Goal: Transaction & Acquisition: Book appointment/travel/reservation

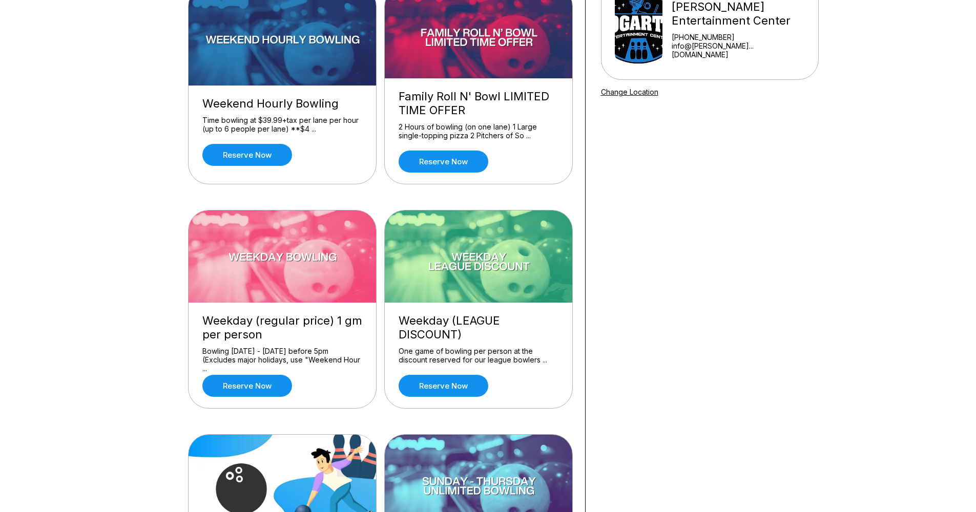
scroll to position [133, 0]
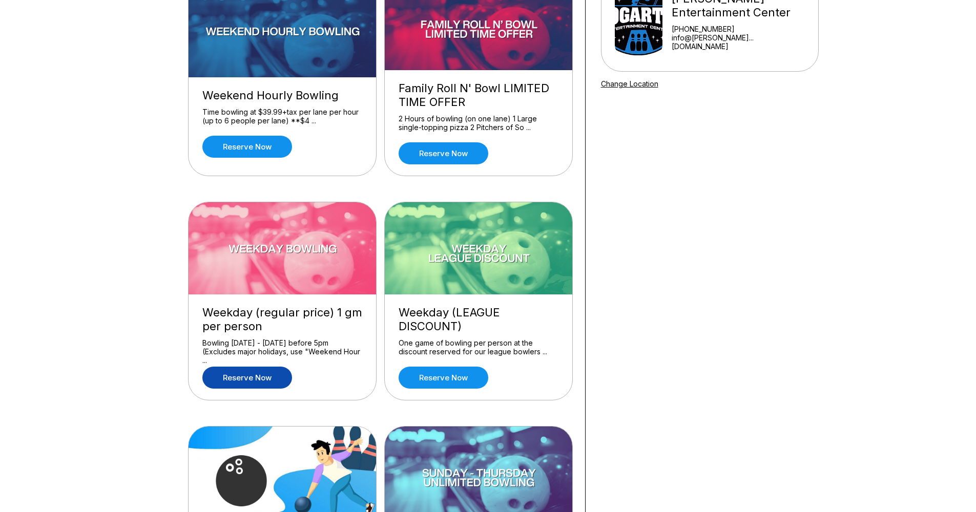
click at [257, 376] on link "Reserve now" at bounding box center [247, 378] width 90 height 22
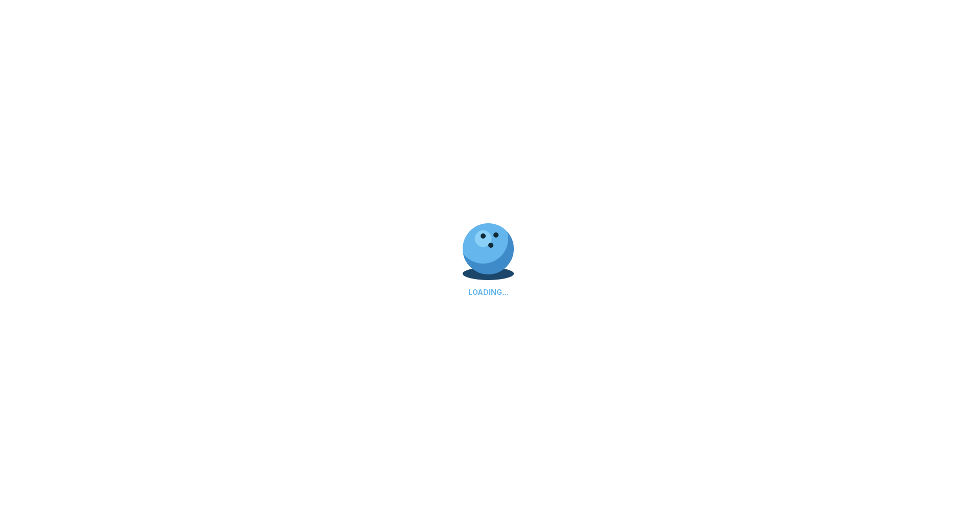
scroll to position [0, 0]
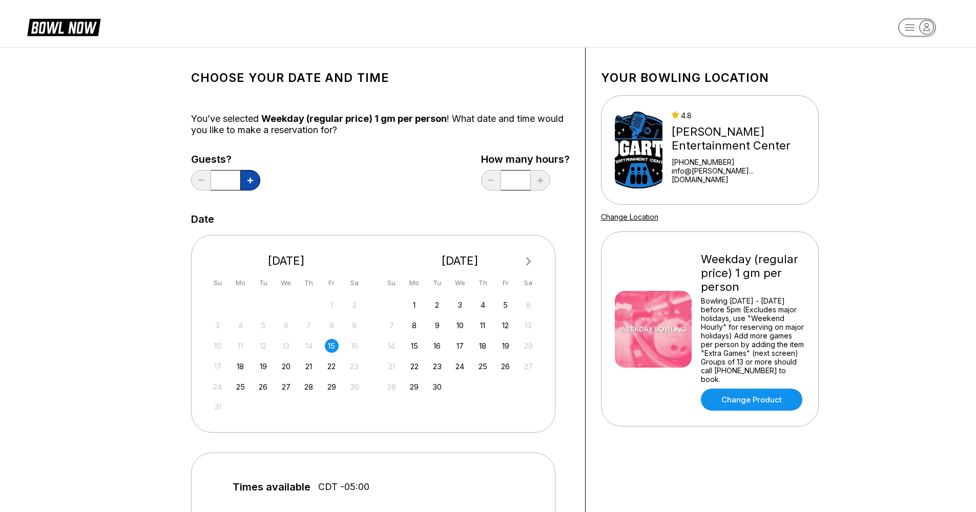
click at [253, 183] on button at bounding box center [250, 180] width 20 height 20
type input "*"
click at [334, 183] on div "Guests? * How many hours? *" at bounding box center [380, 175] width 378 height 42
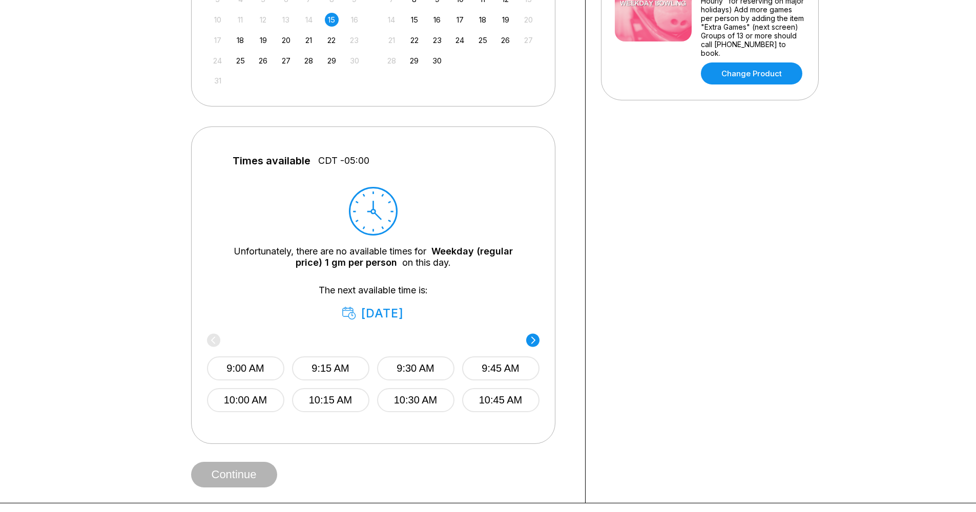
scroll to position [343, 0]
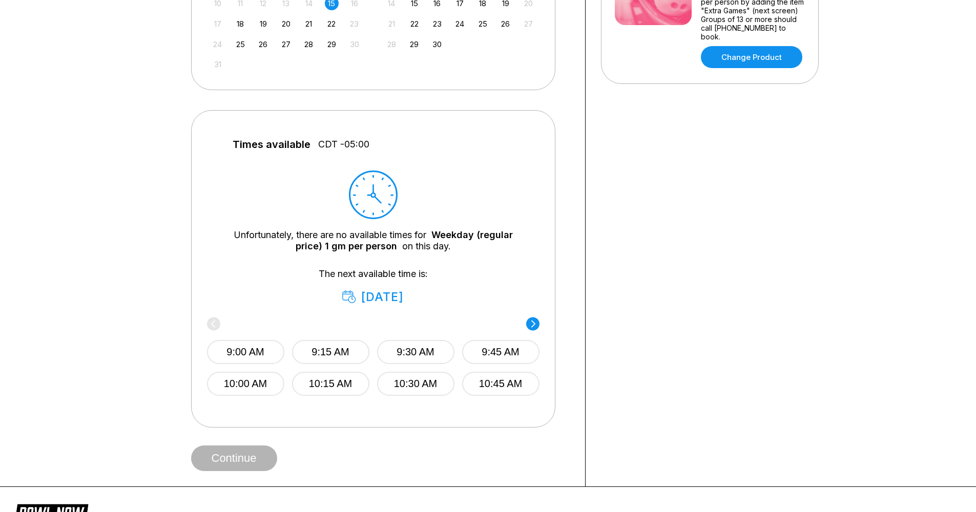
click at [354, 139] on span "CDT -05:00" at bounding box center [343, 144] width 51 height 11
click at [568, 176] on div "Choose your Date and time You’ve selected Weekday (regular price) 1 gm per pers…" at bounding box center [380, 95] width 378 height 751
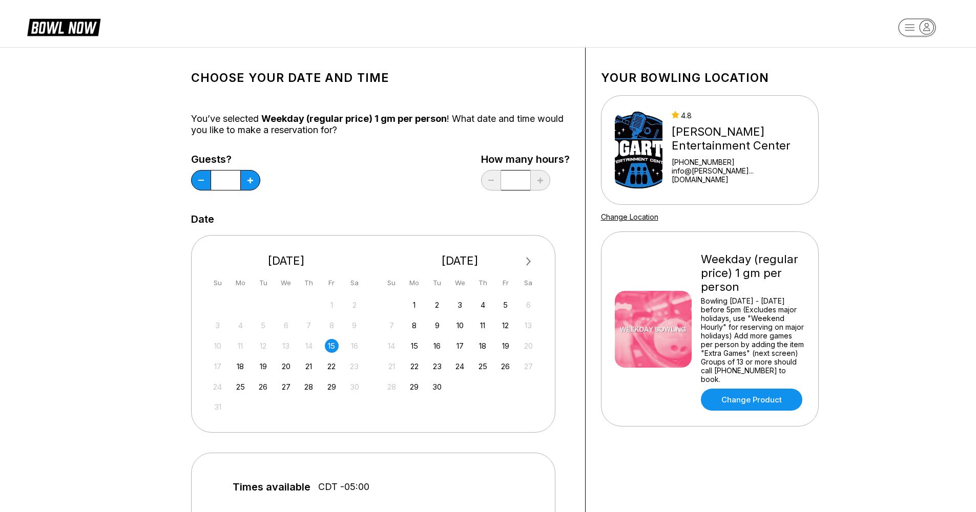
scroll to position [0, 0]
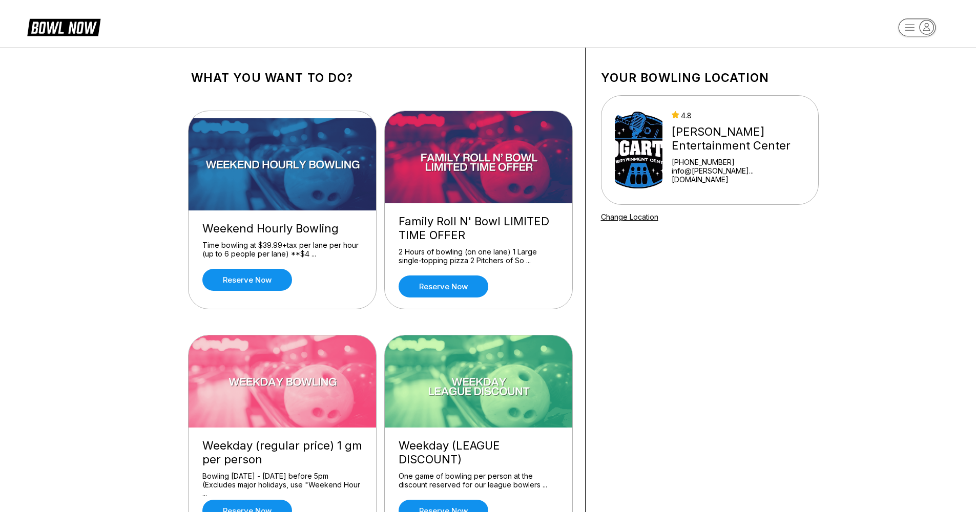
click at [729, 173] on link "info@[PERSON_NAME]...[DOMAIN_NAME]" at bounding box center [737, 174] width 133 height 17
click at [633, 218] on link "Change Location" at bounding box center [629, 217] width 57 height 9
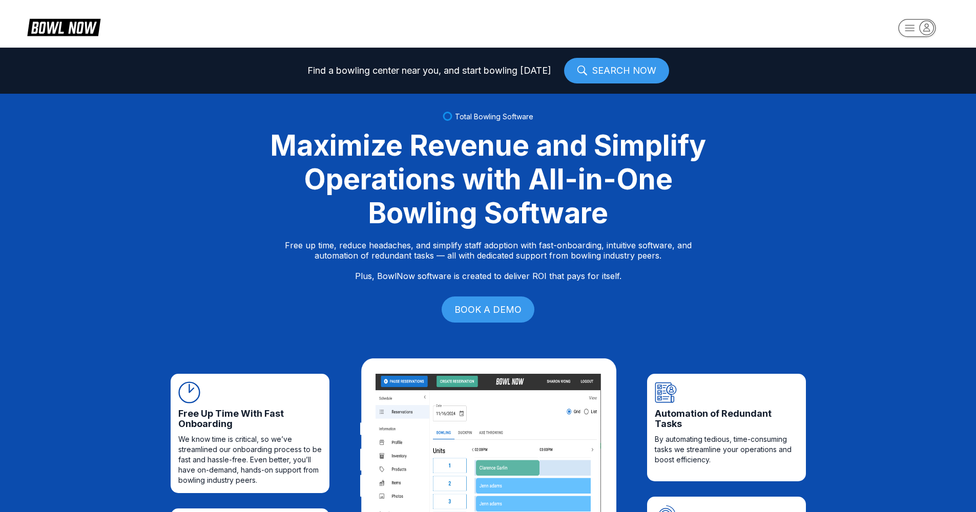
click at [677, 229] on div "Maximize Revenue and Simplify Operations with All-in-One Bowling Software" at bounding box center [488, 179] width 461 height 101
click at [615, 68] on link "SEARCH NOW" at bounding box center [616, 71] width 105 height 26
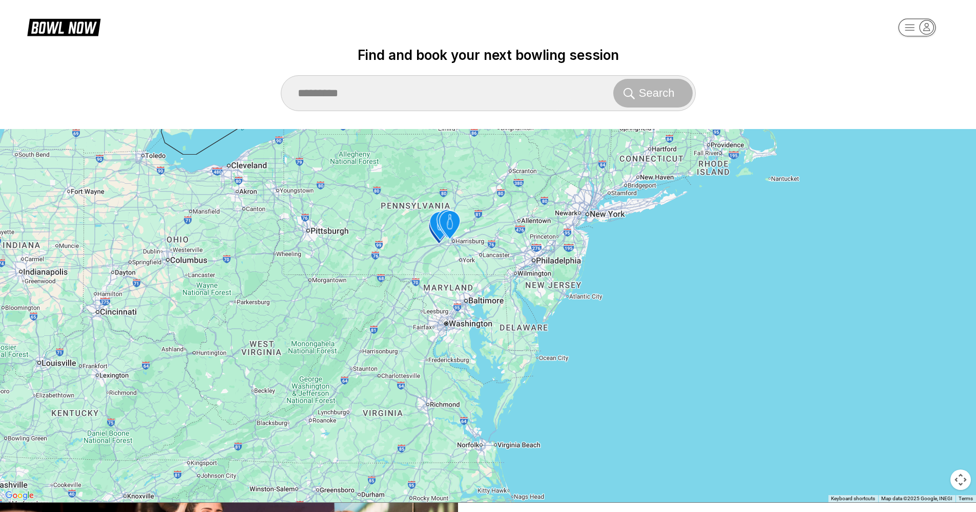
drag, startPoint x: 333, startPoint y: 296, endPoint x: 701, endPoint y: 375, distance: 376.0
click at [700, 375] on div "To activate drag with keyboard, press Alt + Enter. Once in keyboard drag state,…" at bounding box center [488, 315] width 976 height 373
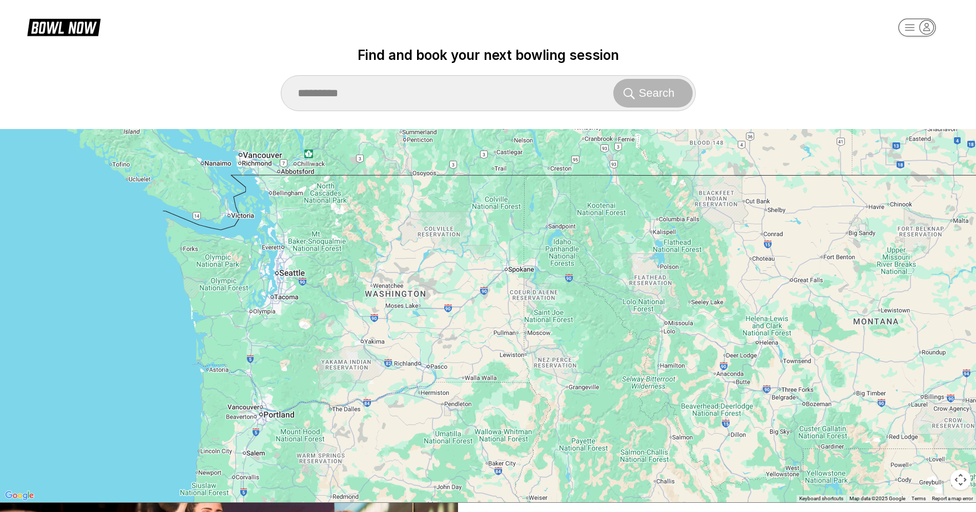
drag, startPoint x: 721, startPoint y: 378, endPoint x: 562, endPoint y: 358, distance: 160.0
click at [562, 358] on div "To activate drag with keyboard, press Alt + Enter. Once in keyboard drag state,…" at bounding box center [488, 315] width 976 height 373
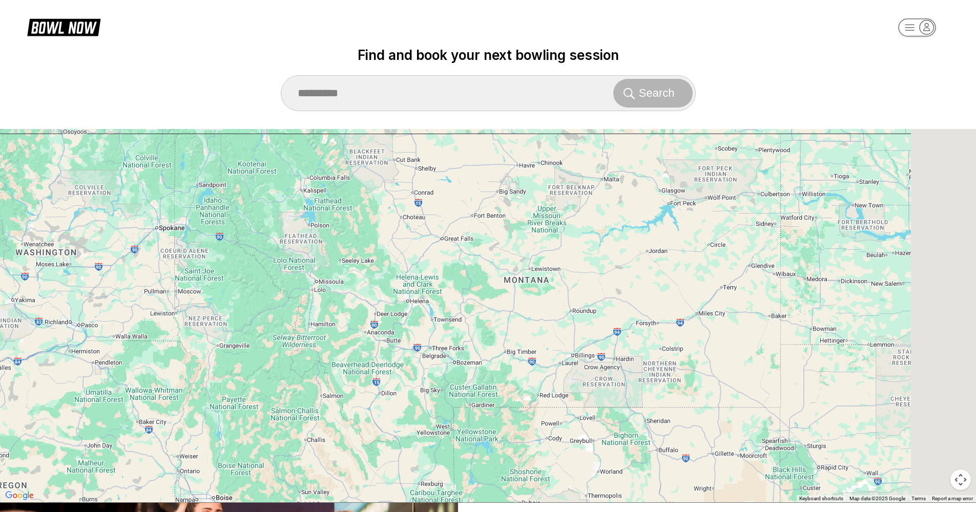
drag, startPoint x: 730, startPoint y: 347, endPoint x: 540, endPoint y: 336, distance: 190.3
click at [540, 336] on div "To activate drag with keyboard, press Alt + Enter. Once in keyboard drag state,…" at bounding box center [488, 315] width 976 height 373
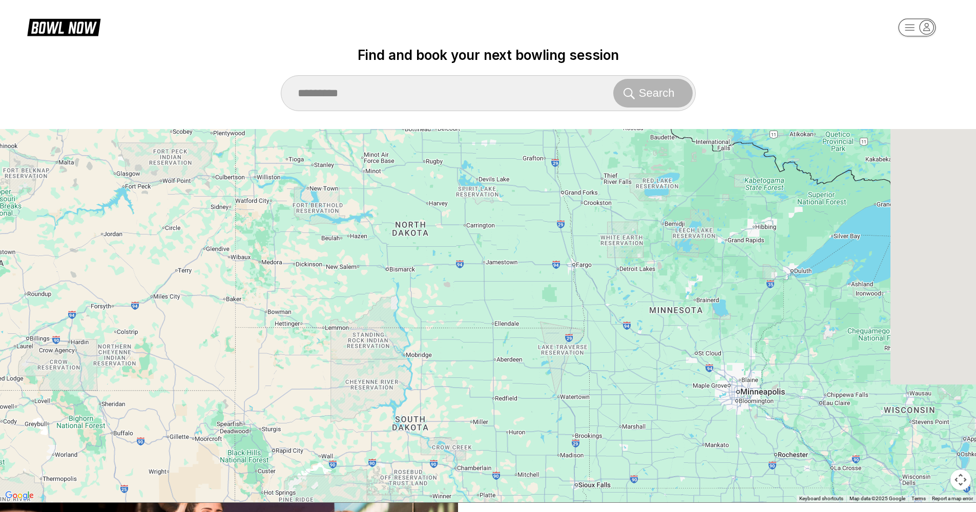
drag, startPoint x: 740, startPoint y: 374, endPoint x: 400, endPoint y: 379, distance: 339.6
click at [400, 379] on div "To activate drag with keyboard, press Alt + Enter. Once in keyboard drag state,…" at bounding box center [488, 315] width 976 height 373
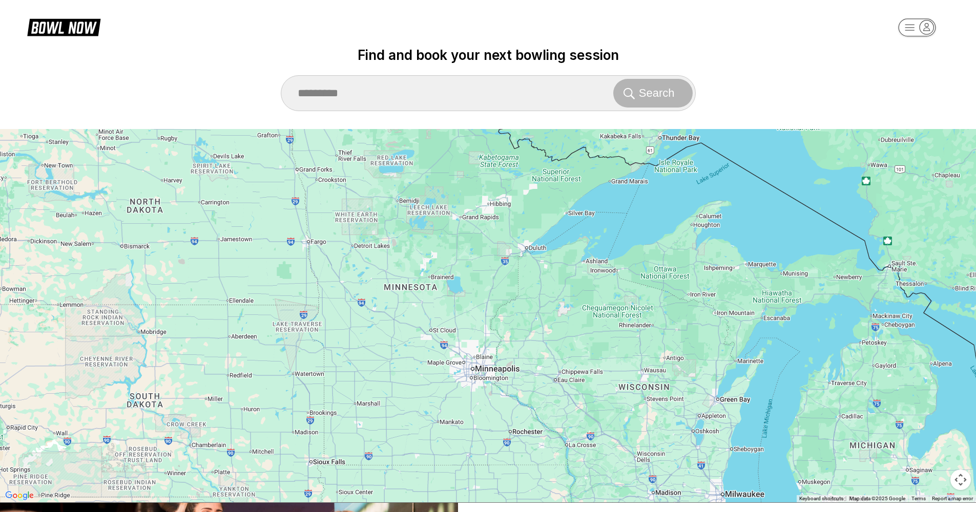
drag, startPoint x: 567, startPoint y: 398, endPoint x: 544, endPoint y: 351, distance: 52.2
click at [544, 351] on div "To activate drag with keyboard, press Alt + Enter. Once in keyboard drag state,…" at bounding box center [488, 315] width 976 height 373
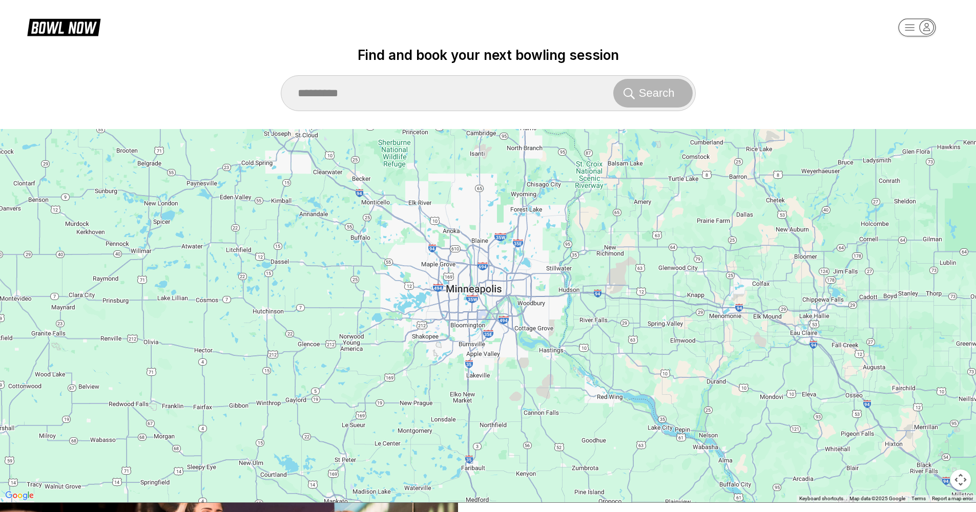
drag, startPoint x: 455, startPoint y: 404, endPoint x: 485, endPoint y: 344, distance: 66.4
click at [485, 344] on div "To activate drag with keyboard, press Alt + Enter. Once in keyboard drag state,…" at bounding box center [488, 315] width 976 height 373
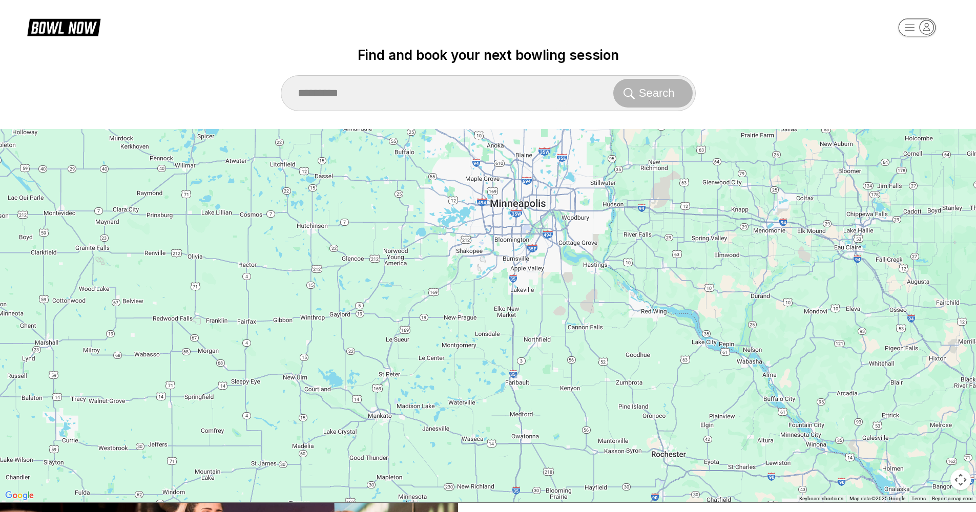
drag, startPoint x: 502, startPoint y: 333, endPoint x: 521, endPoint y: 282, distance: 54.4
click at [521, 282] on div "To activate drag with keyboard, press Alt + Enter. Once in keyboard drag state,…" at bounding box center [488, 315] width 976 height 373
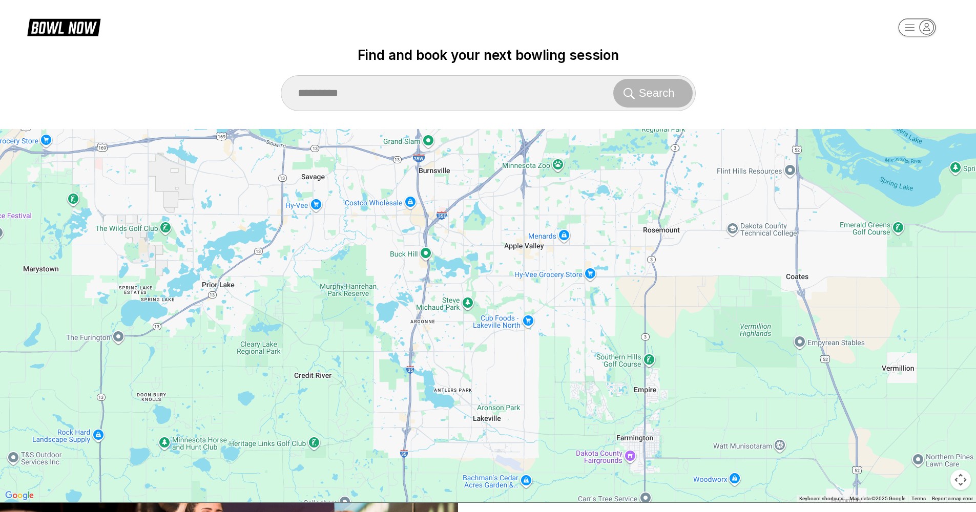
drag, startPoint x: 519, startPoint y: 249, endPoint x: 515, endPoint y: 316, distance: 66.7
click at [515, 316] on div "To activate drag with keyboard, press Alt + Enter. Once in keyboard drag state,…" at bounding box center [488, 315] width 976 height 373
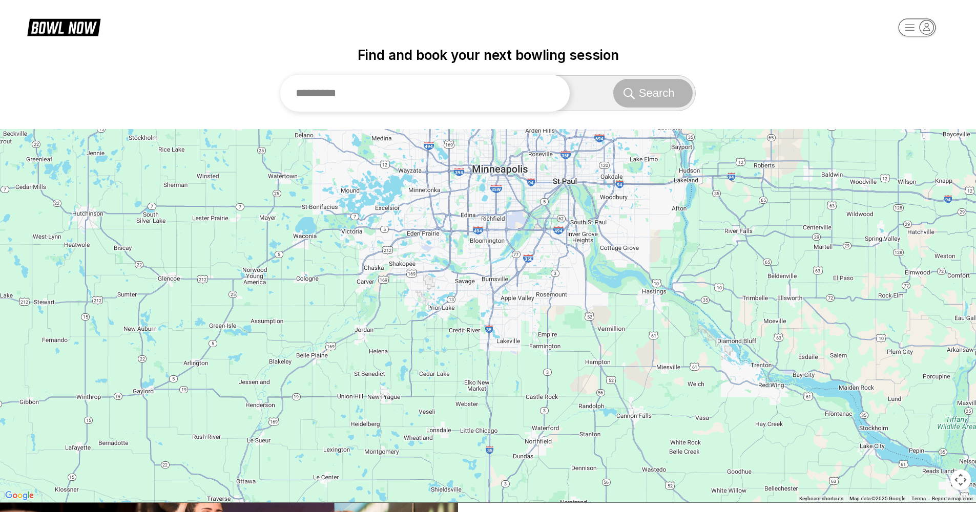
click at [524, 100] on input "text" at bounding box center [425, 93] width 290 height 37
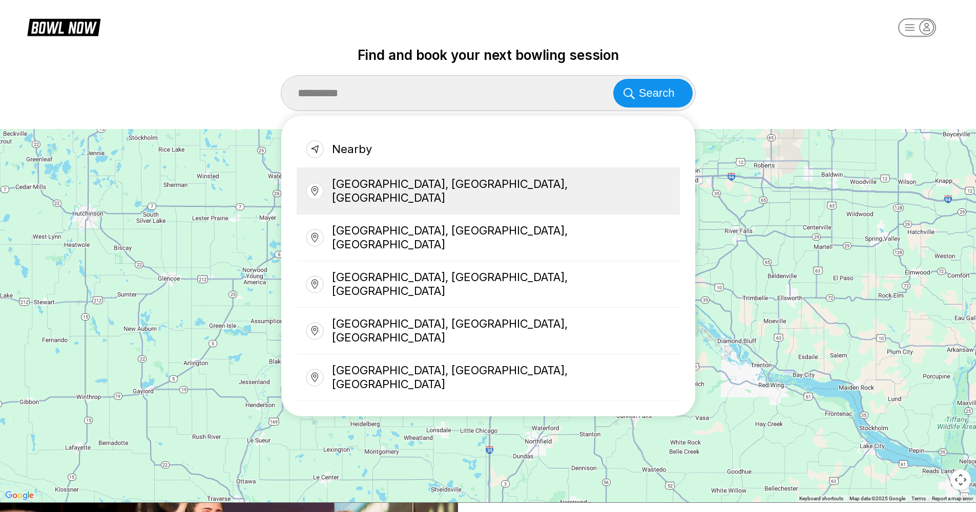
drag, startPoint x: 524, startPoint y: 100, endPoint x: 411, endPoint y: 186, distance: 141.8
click at [411, 186] on div "Lakeville, MN, USA" at bounding box center [487, 191] width 383 height 47
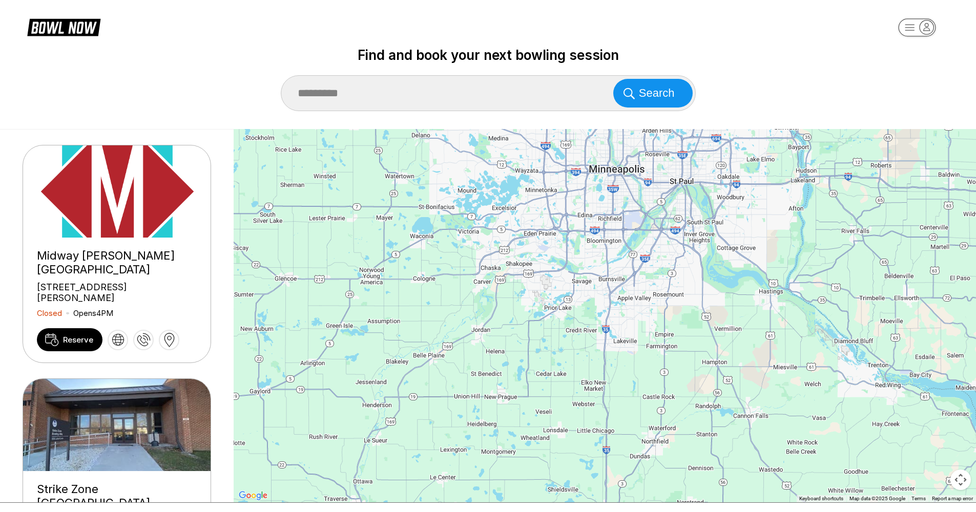
type input "**********"
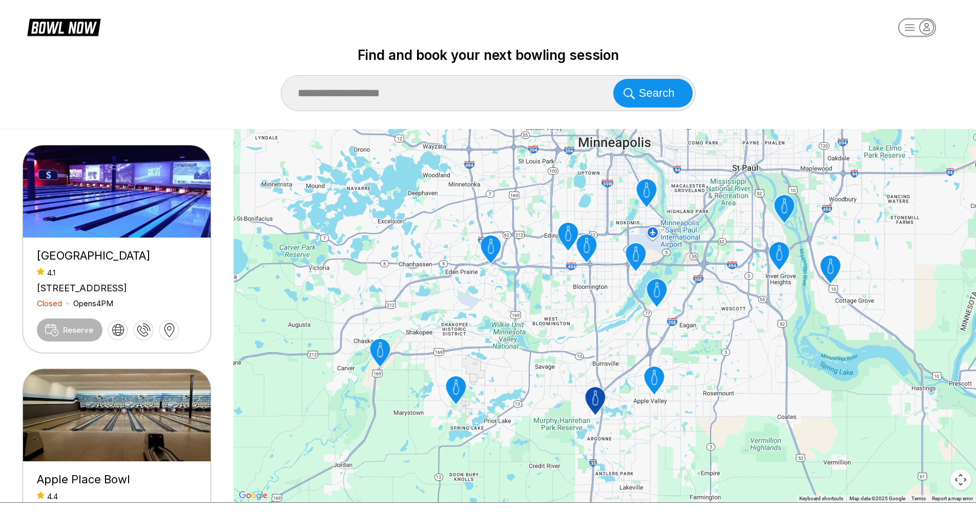
click at [217, 335] on div "Bowlero Lakeville 4.1 11129 162nd St W, Lakeville, MN 55044, USA Closed Opens 4…" at bounding box center [488, 316] width 976 height 374
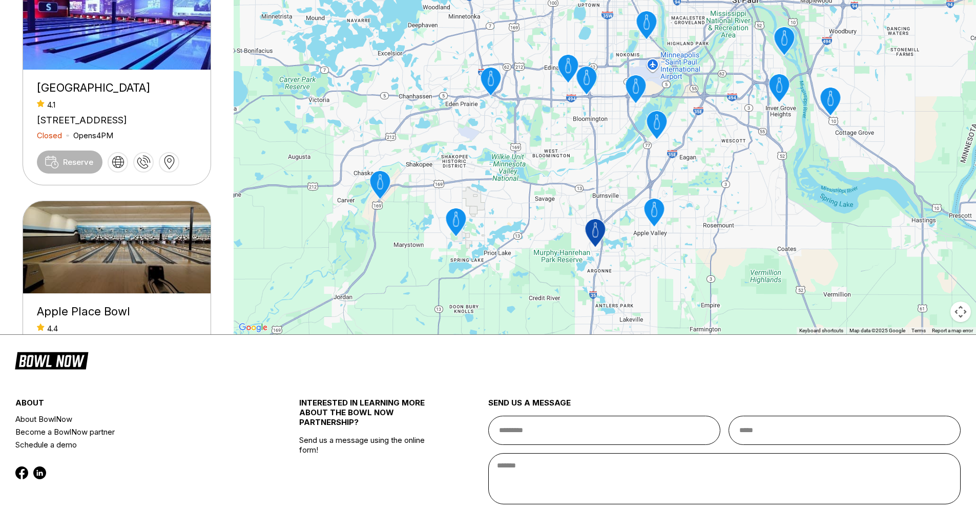
scroll to position [170, 0]
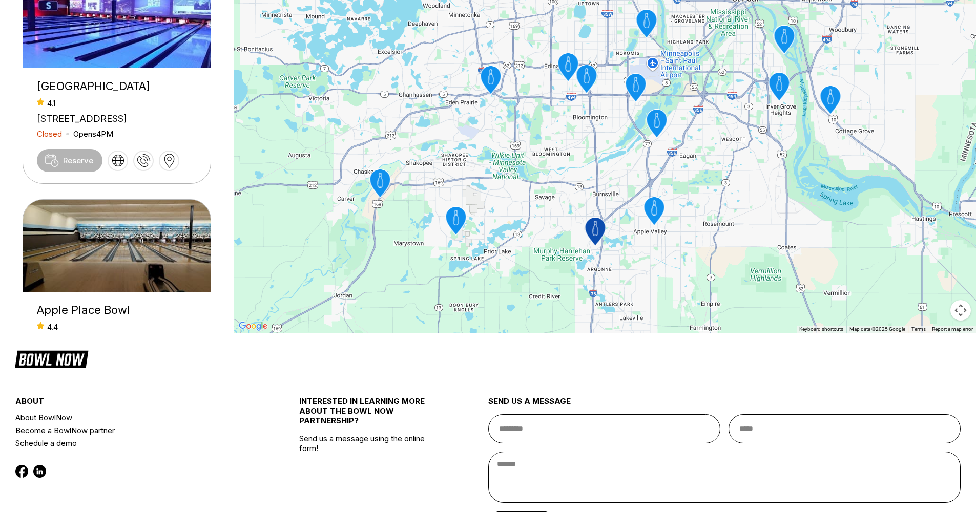
click at [127, 315] on div "Apple Place Bowl" at bounding box center [117, 310] width 160 height 14
click at [176, 272] on img at bounding box center [117, 246] width 188 height 92
click at [221, 299] on div "Bowlero Lakeville 4.1 11129 162nd St W, Lakeville, MN 55044, USA Closed Opens 4…" at bounding box center [488, 147] width 976 height 374
click at [115, 317] on div "Apple Place Bowl" at bounding box center [117, 310] width 160 height 14
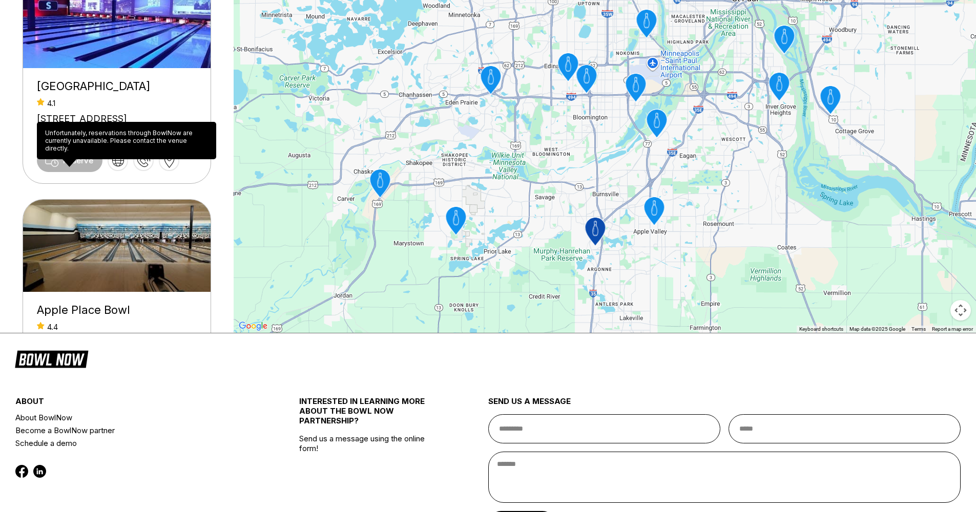
click at [87, 172] on span "Reserve" at bounding box center [70, 160] width 66 height 23
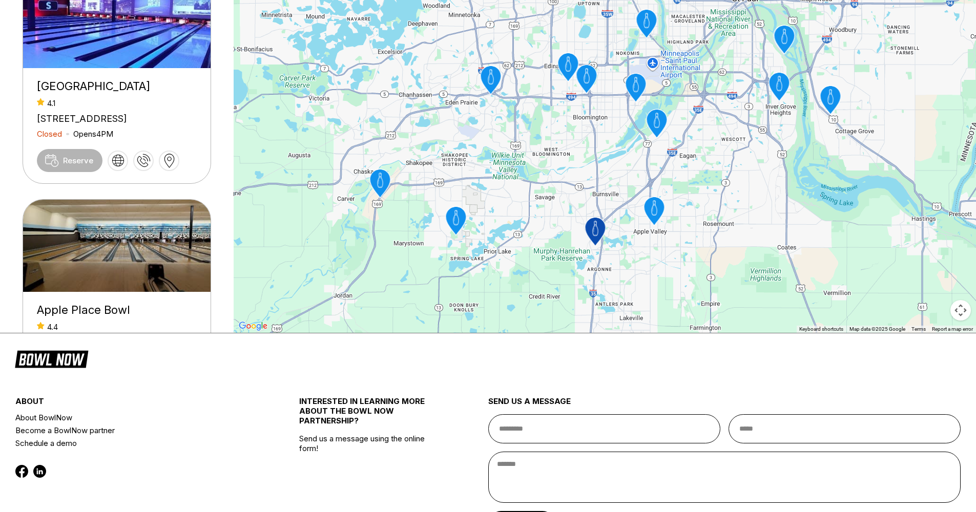
click at [224, 192] on div "Bowlero Lakeville 4.1 11129 162nd St W, Lakeville, MN 55044, USA Closed Opens 4…" at bounding box center [488, 147] width 976 height 374
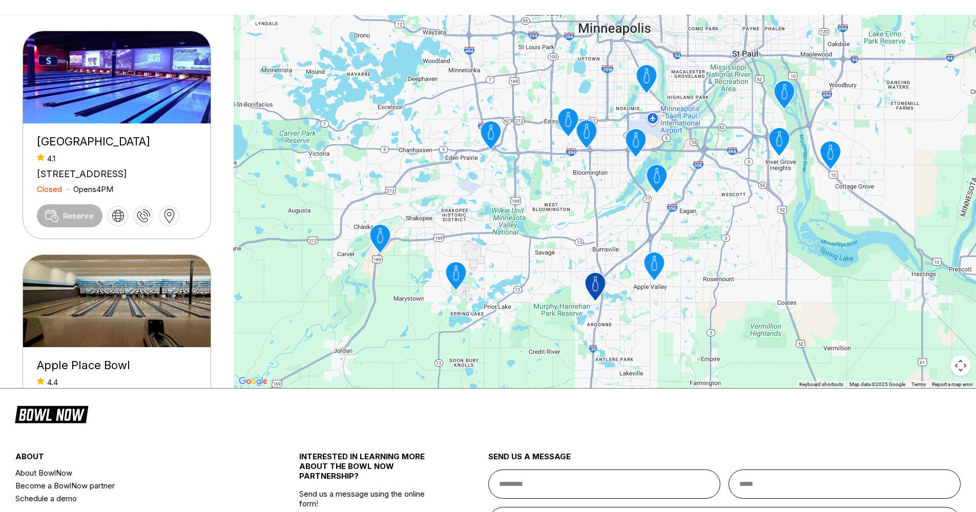
scroll to position [115, 0]
click at [225, 165] on div "Bowlero Lakeville 4.1 11129 162nd St W, Lakeville, MN 55044, USA Closed Opens 4…" at bounding box center [488, 201] width 976 height 374
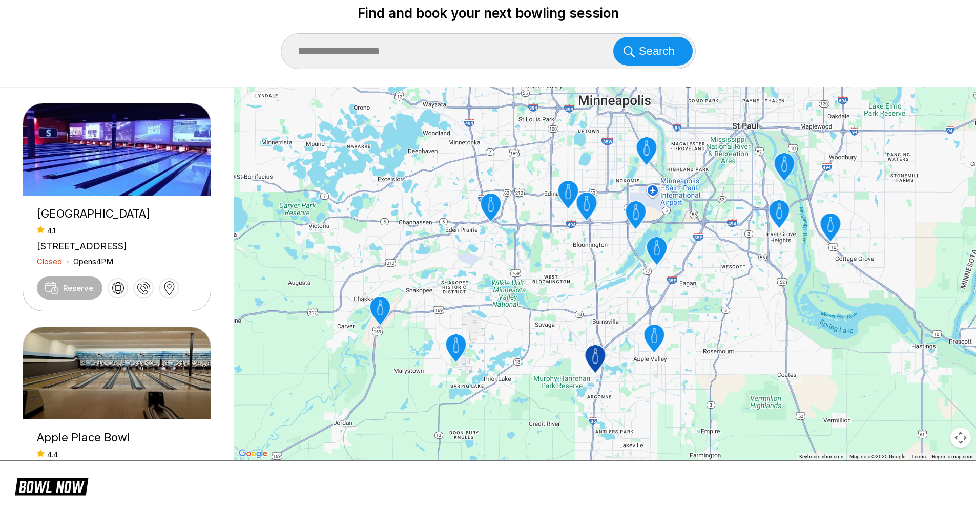
scroll to position [-2, 0]
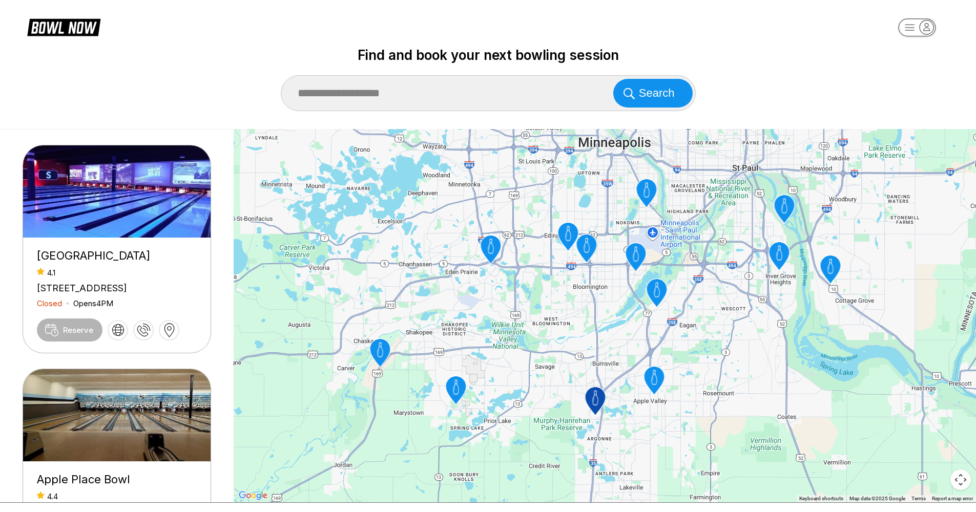
click at [653, 376] on icon "Apple Place Bowl" at bounding box center [654, 377] width 6 height 15
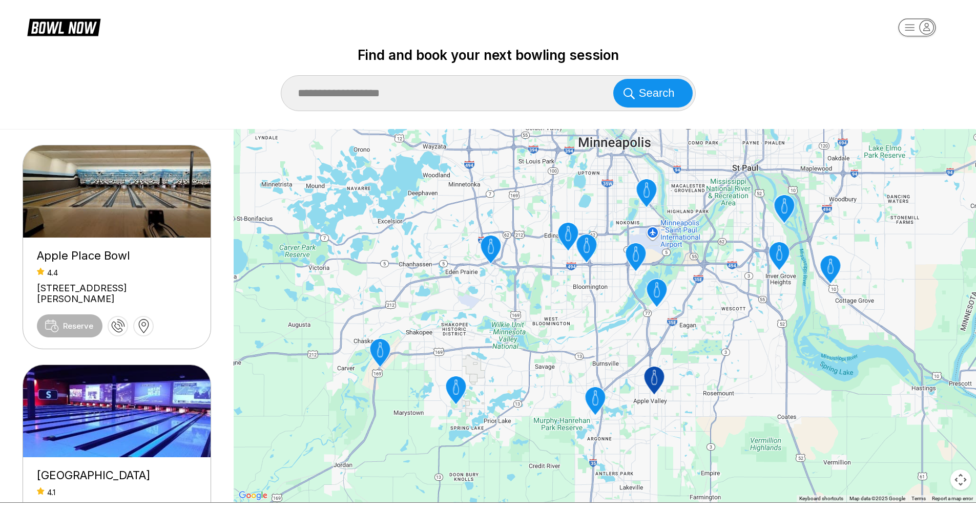
click at [450, 396] on icon "Dakotah Bowling Lanes" at bounding box center [455, 390] width 20 height 29
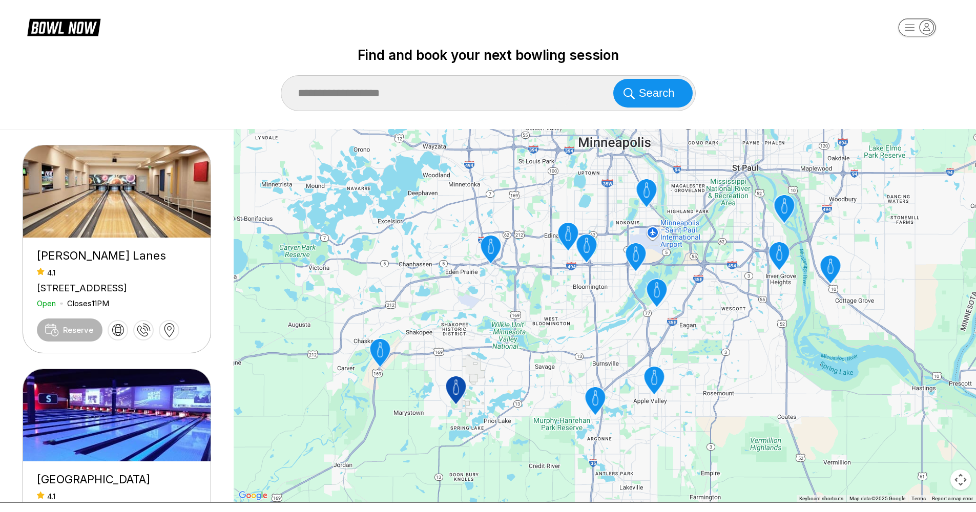
click at [651, 305] on icon "Cedarvale Lanes and Fitz's Bar & Grill" at bounding box center [656, 293] width 34 height 34
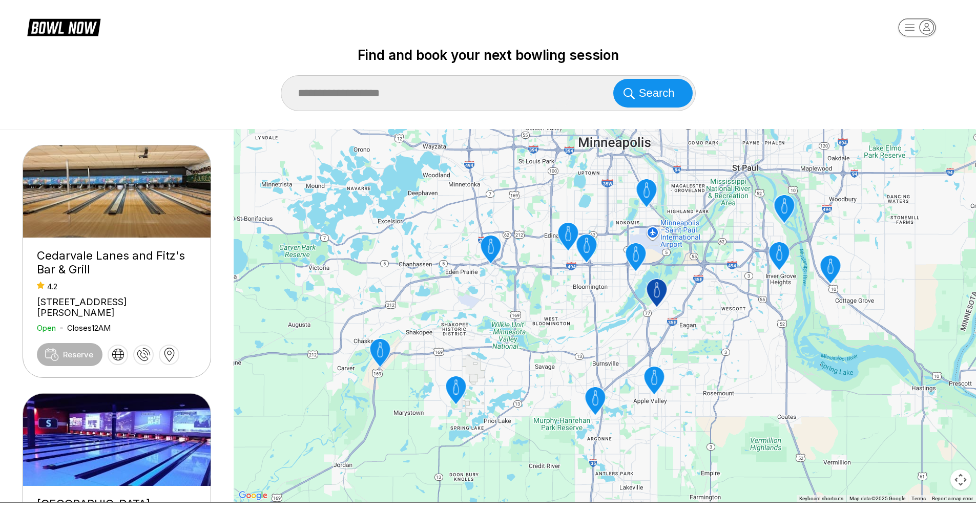
click at [655, 389] on icon "Apple Place Bowl" at bounding box center [653, 380] width 20 height 29
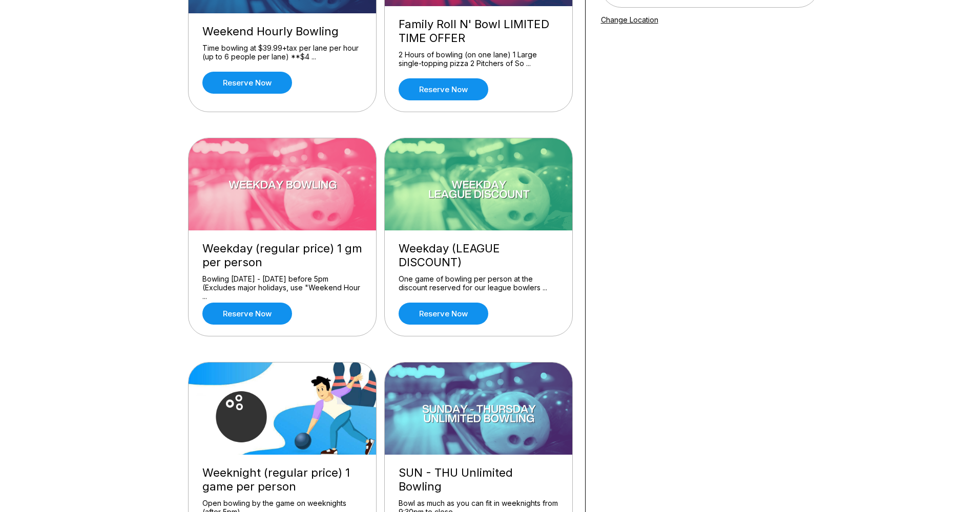
scroll to position [211, 0]
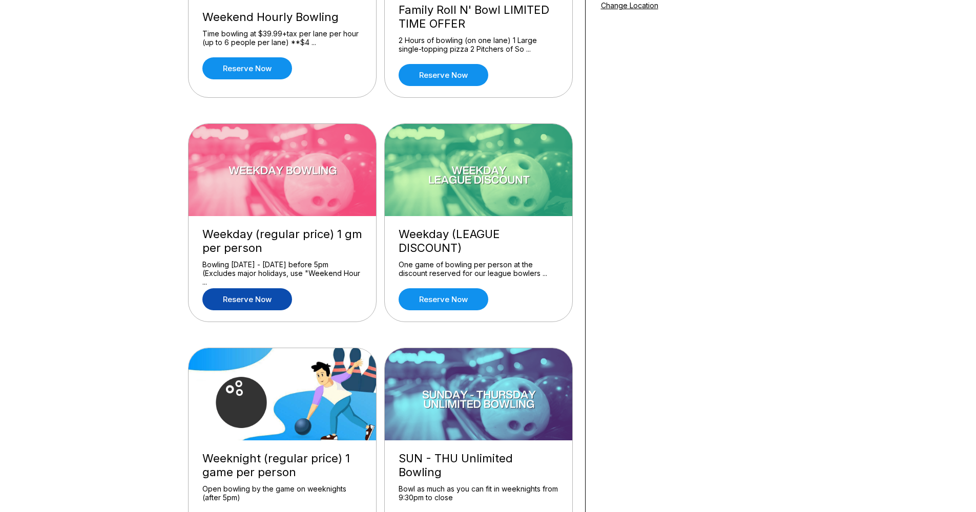
click at [216, 310] on link "Reserve now" at bounding box center [247, 299] width 90 height 22
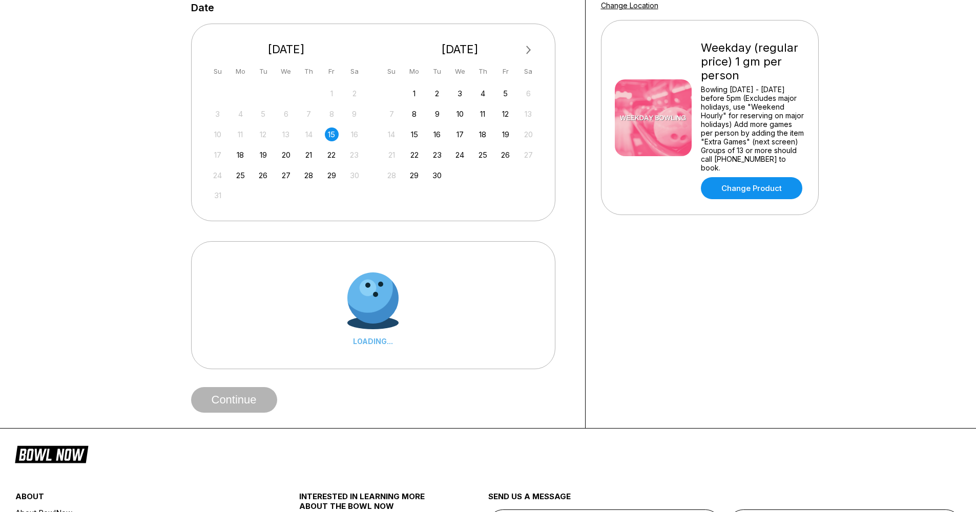
scroll to position [0, 0]
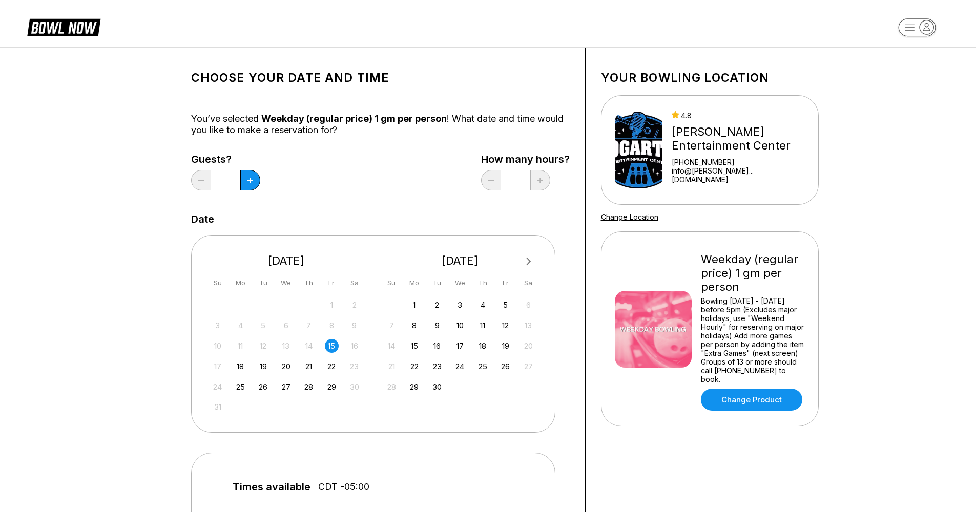
click at [307, 174] on div "Guests? * How many hours? *" at bounding box center [380, 175] width 378 height 42
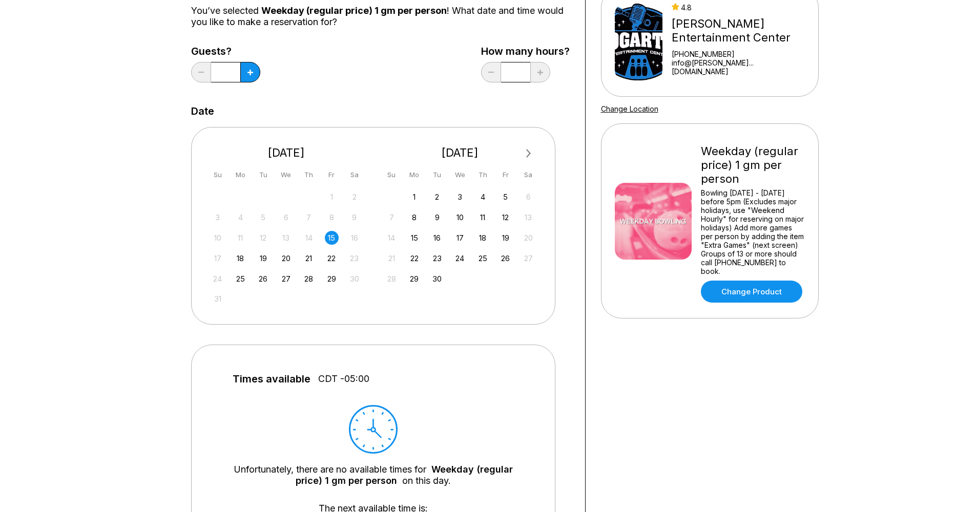
scroll to position [99, 0]
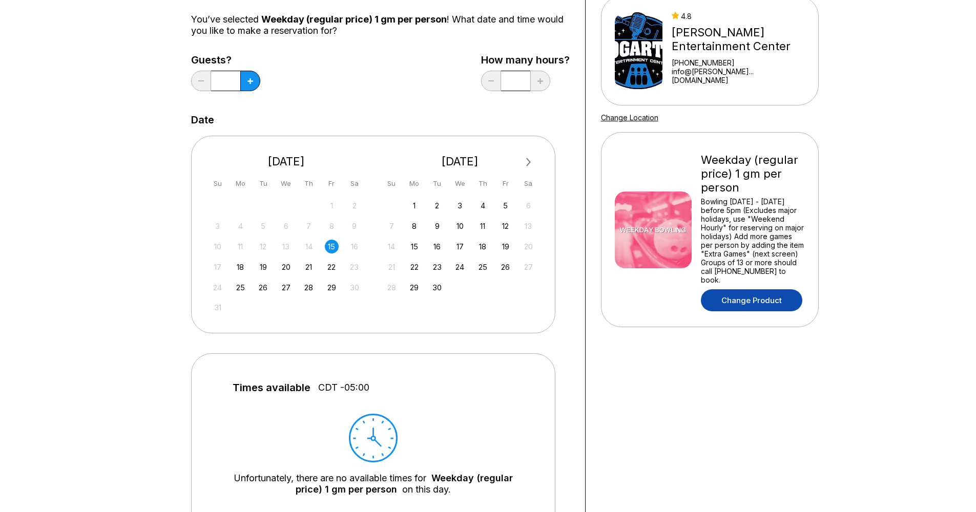
click at [745, 294] on link "Change Product" at bounding box center [751, 300] width 101 height 22
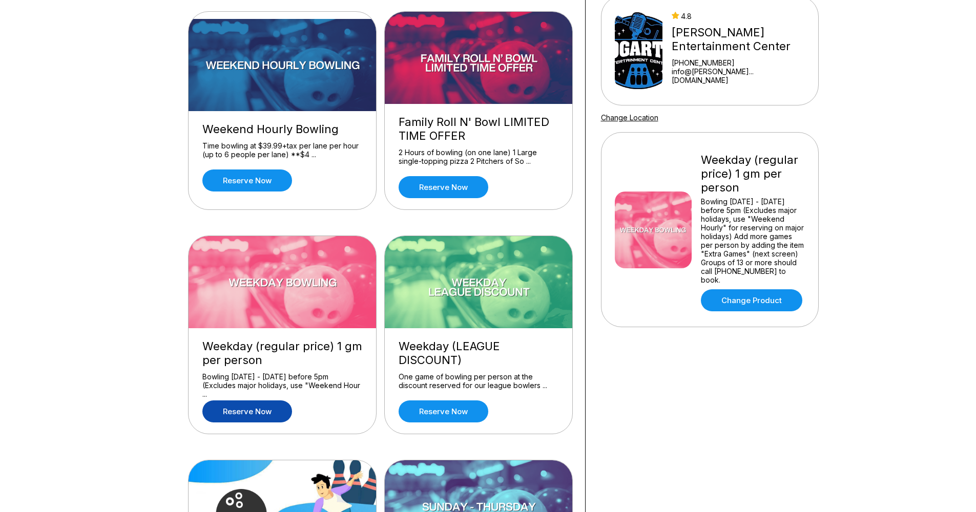
scroll to position [0, 0]
